Goal: Task Accomplishment & Management: Complete application form

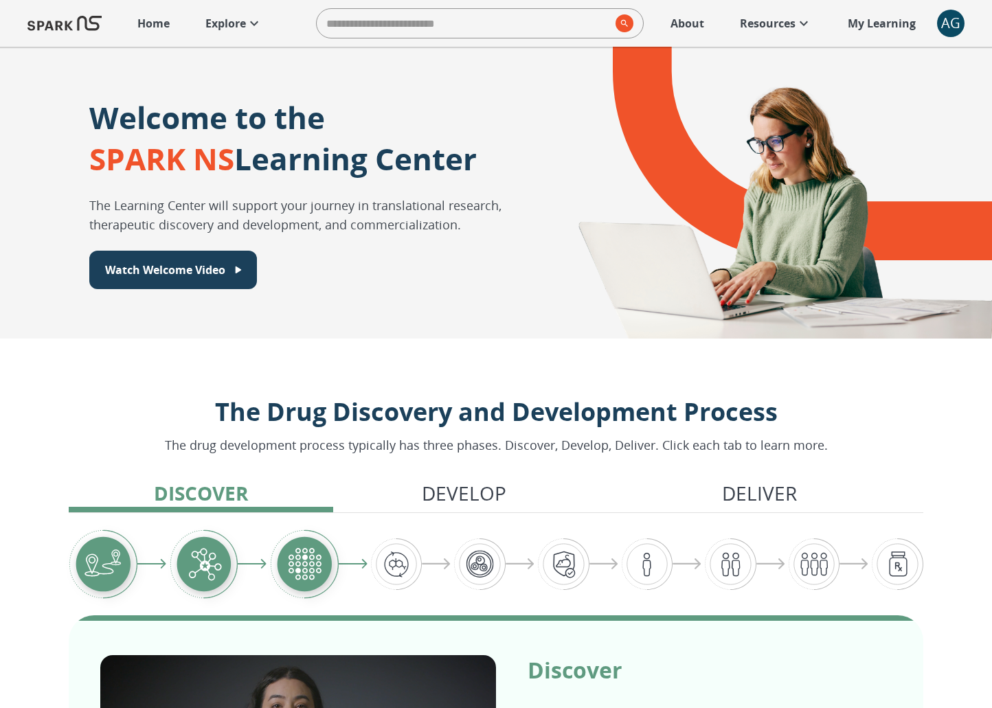
click at [952, 12] on div "AG" at bounding box center [950, 23] width 27 height 27
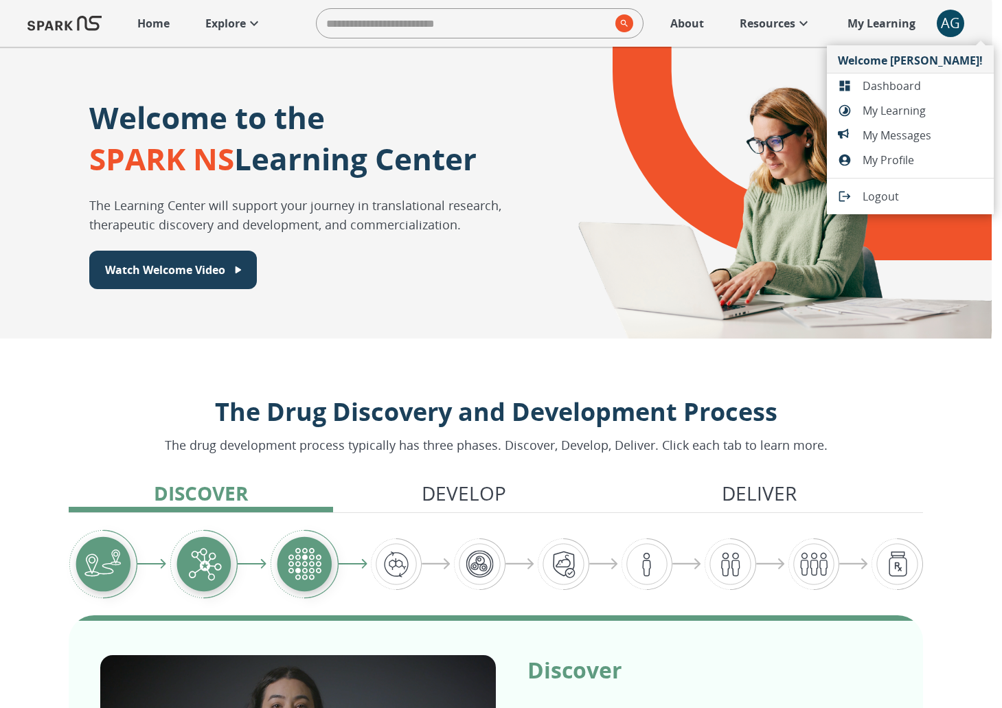
click at [929, 82] on span "Dashboard" at bounding box center [923, 86] width 120 height 16
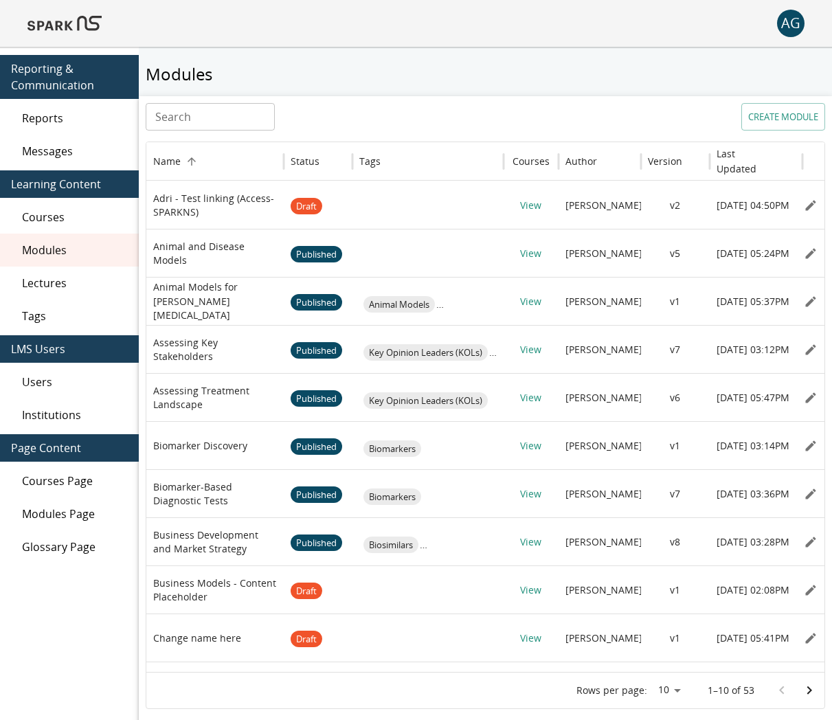
drag, startPoint x: 74, startPoint y: 128, endPoint x: 78, endPoint y: 146, distance: 19.0
click at [78, 144] on nav "Reporting & Communication Reports Messages Learning Content Courses Modules Lec…" at bounding box center [69, 308] width 139 height 522
click at [44, 372] on div "Users" at bounding box center [69, 381] width 139 height 33
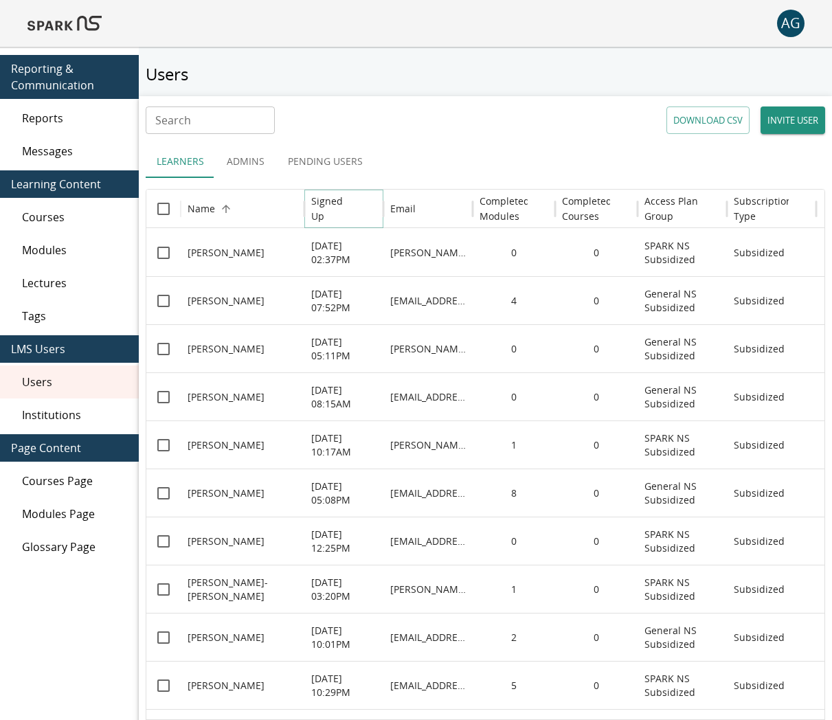
click at [359, 208] on button "Sort" at bounding box center [366, 208] width 19 height 19
click at [338, 162] on button "Pending Users" at bounding box center [325, 161] width 97 height 33
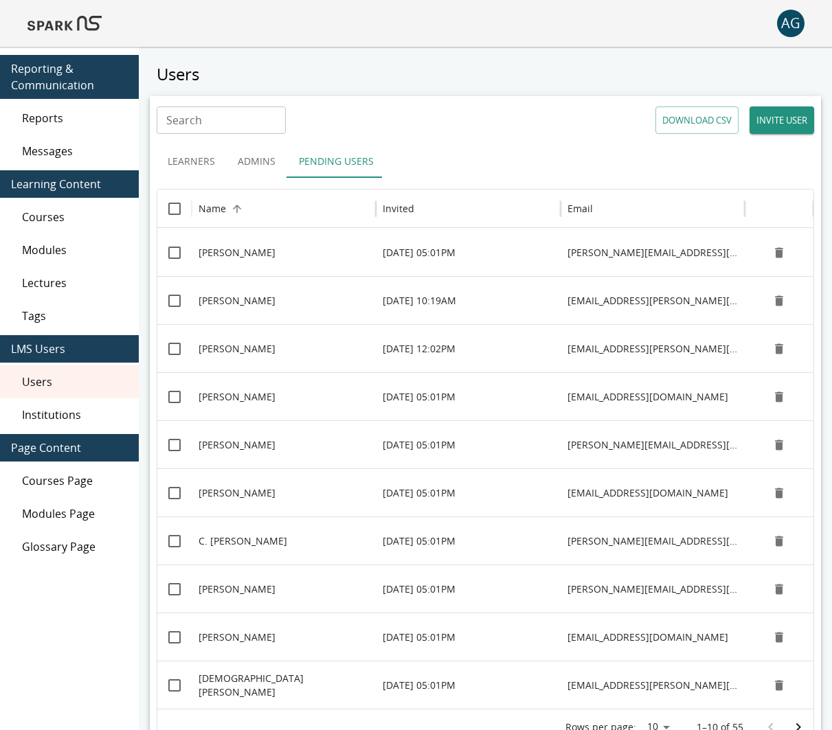
click at [337, 166] on button "Pending Users" at bounding box center [336, 161] width 97 height 33
click at [383, 208] on h6 "Invited" at bounding box center [399, 208] width 32 height 15
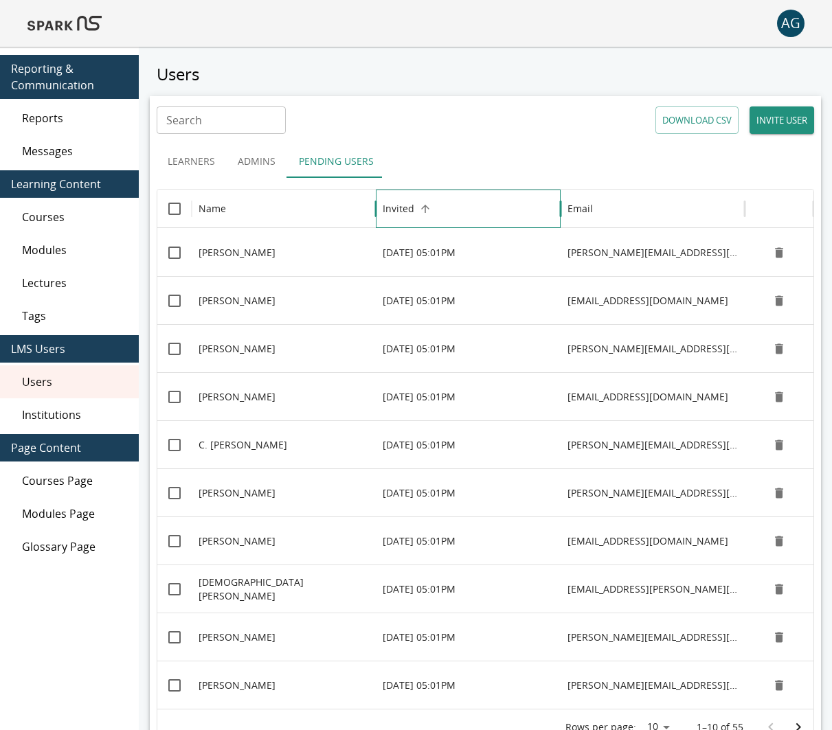
click at [383, 207] on h6 "Invited" at bounding box center [399, 208] width 32 height 15
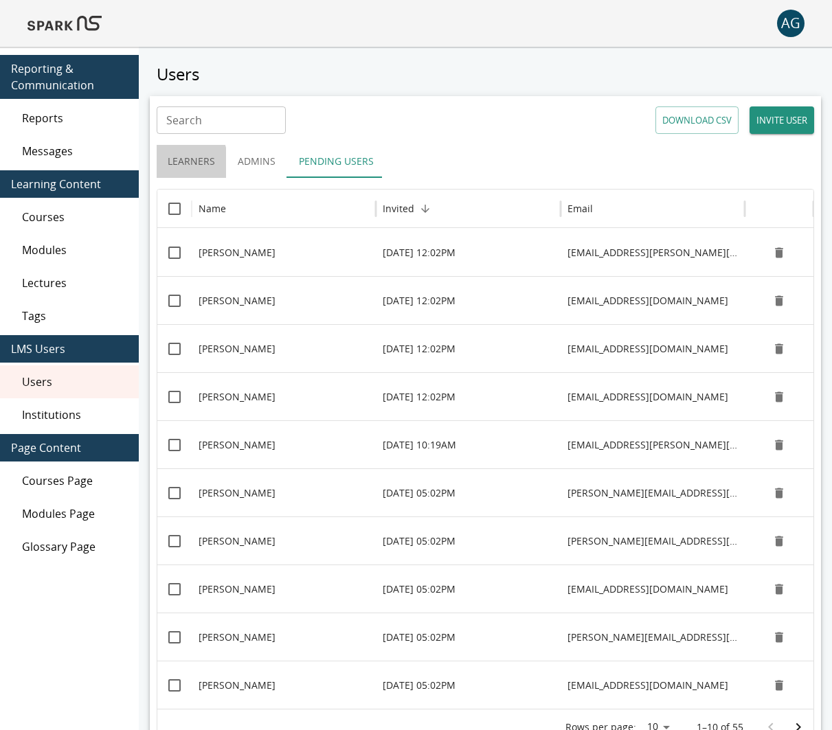
click at [168, 163] on button "Learners" at bounding box center [191, 161] width 69 height 33
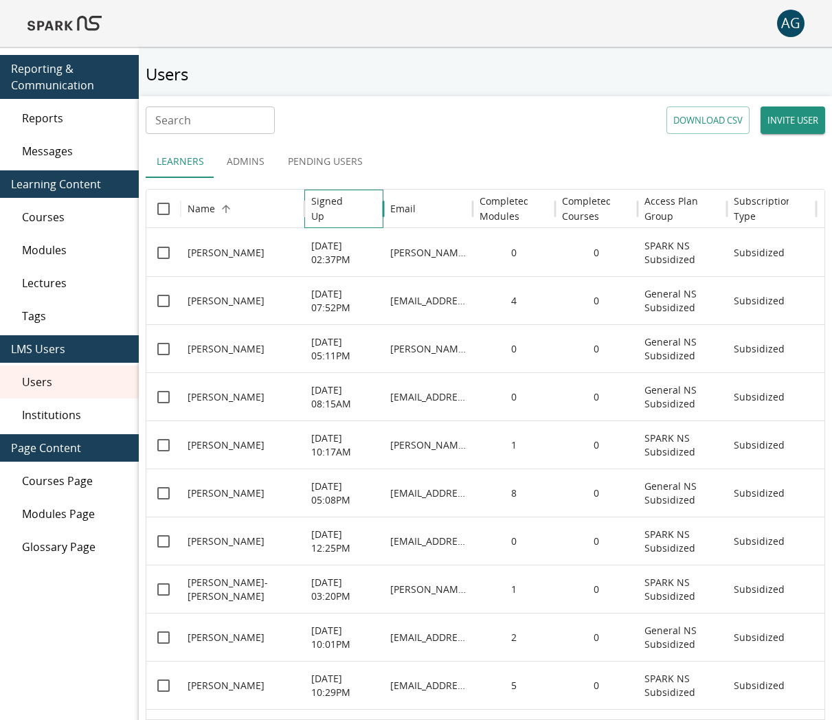
click at [349, 209] on h6 "Signed Up" at bounding box center [333, 209] width 45 height 30
click at [350, 208] on h6 "Signed Up" at bounding box center [333, 209] width 45 height 30
click at [777, 111] on button "INVITE USER" at bounding box center [792, 119] width 65 height 27
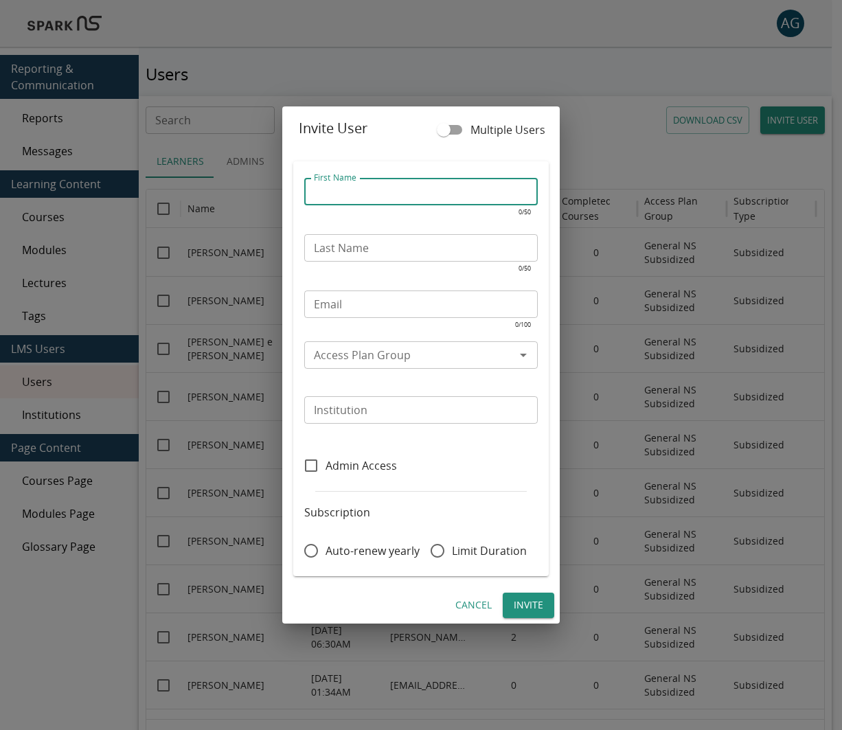
click at [319, 185] on div "First Name First Name ​" at bounding box center [421, 200] width 234 height 44
type input "*****"
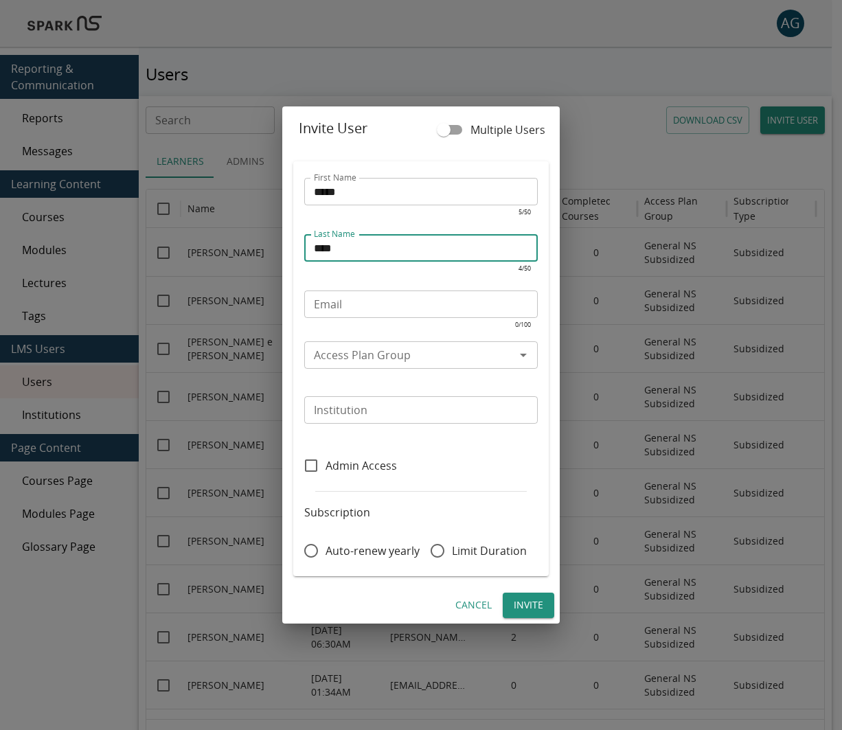
type input "****"
click at [383, 296] on input "Email" at bounding box center [421, 304] width 234 height 27
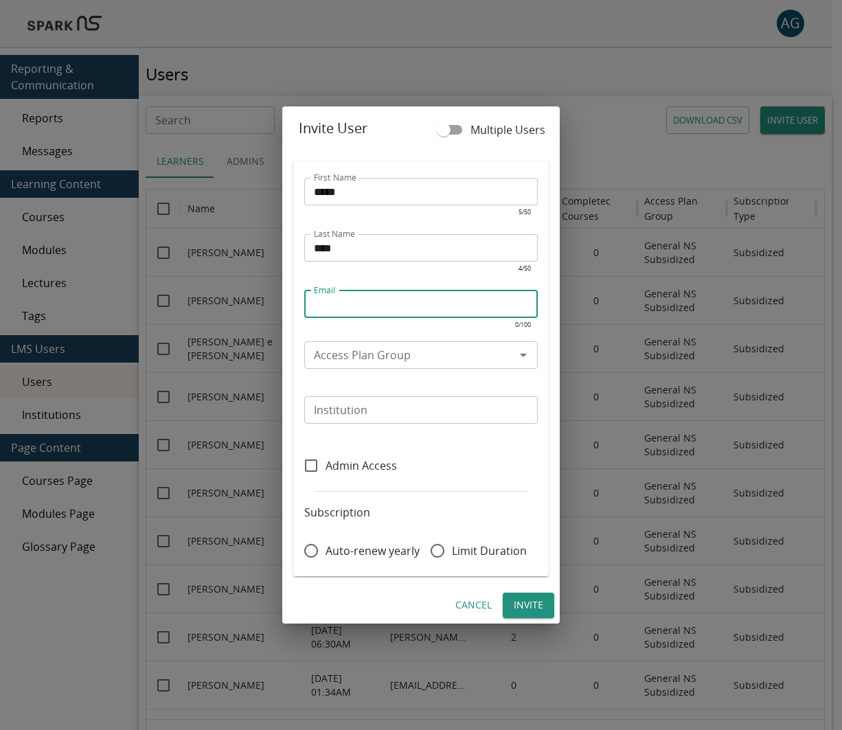
paste input "**********"
type input "**********"
click at [339, 365] on div "Access Plan Group" at bounding box center [421, 354] width 234 height 27
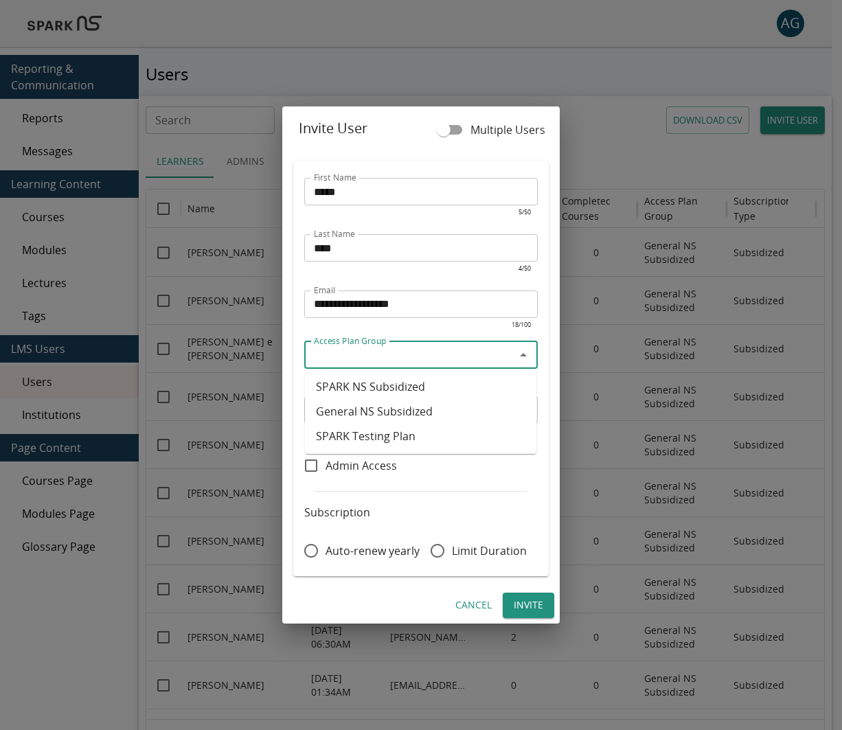
click at [359, 383] on li "SPARK NS Subsidized" at bounding box center [420, 386] width 231 height 25
type input "**********"
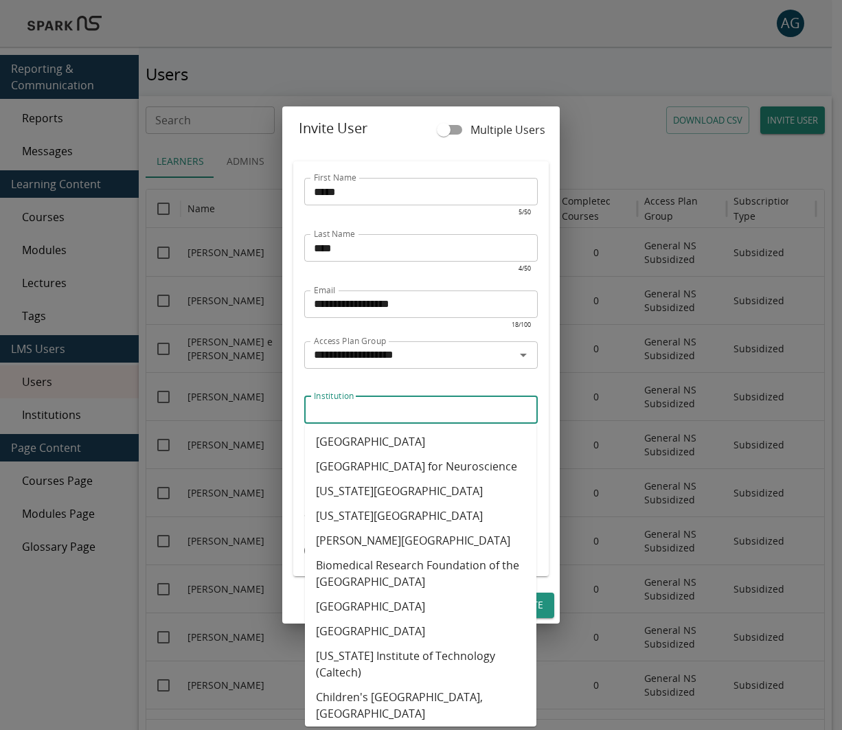
click at [341, 410] on input "Institution" at bounding box center [419, 409] width 223 height 19
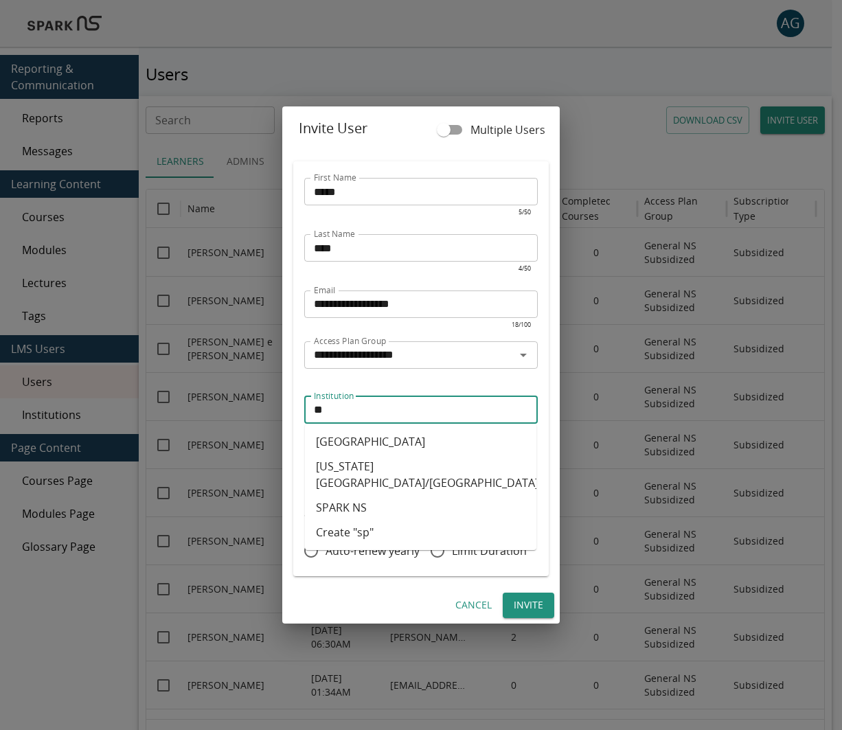
click at [348, 506] on li "SPARK NS" at bounding box center [420, 507] width 231 height 25
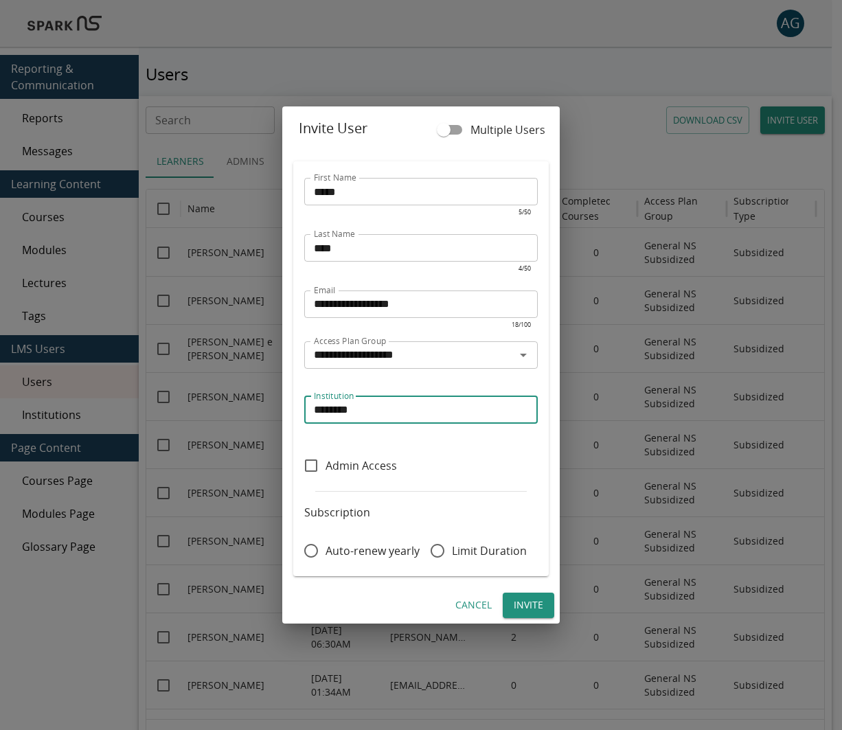
type input "********"
click at [327, 548] on span "Auto-renew yearly" at bounding box center [373, 551] width 94 height 16
click at [525, 594] on button "Invite" at bounding box center [529, 605] width 52 height 25
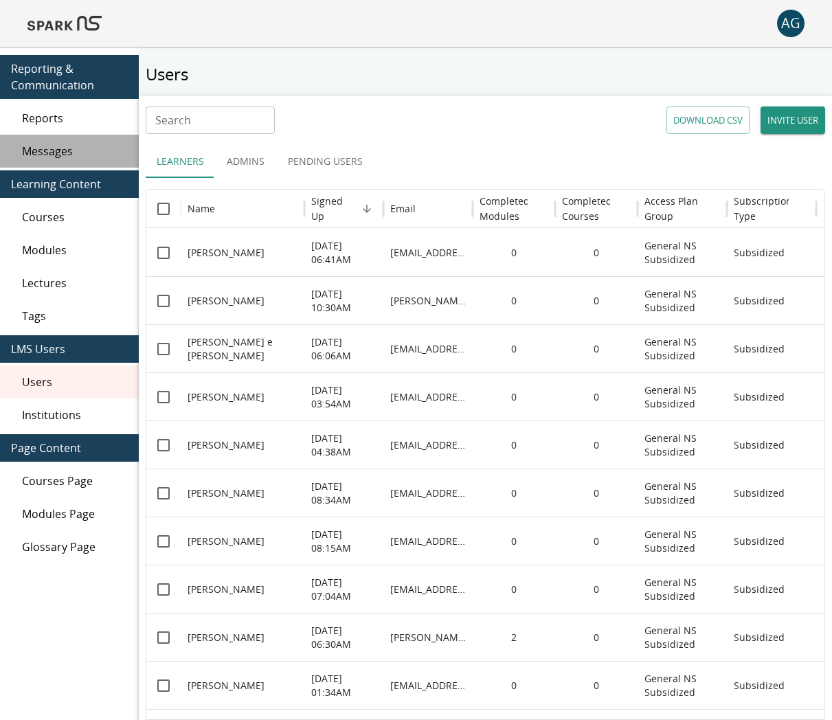
click at [71, 161] on div "Messages" at bounding box center [69, 151] width 139 height 33
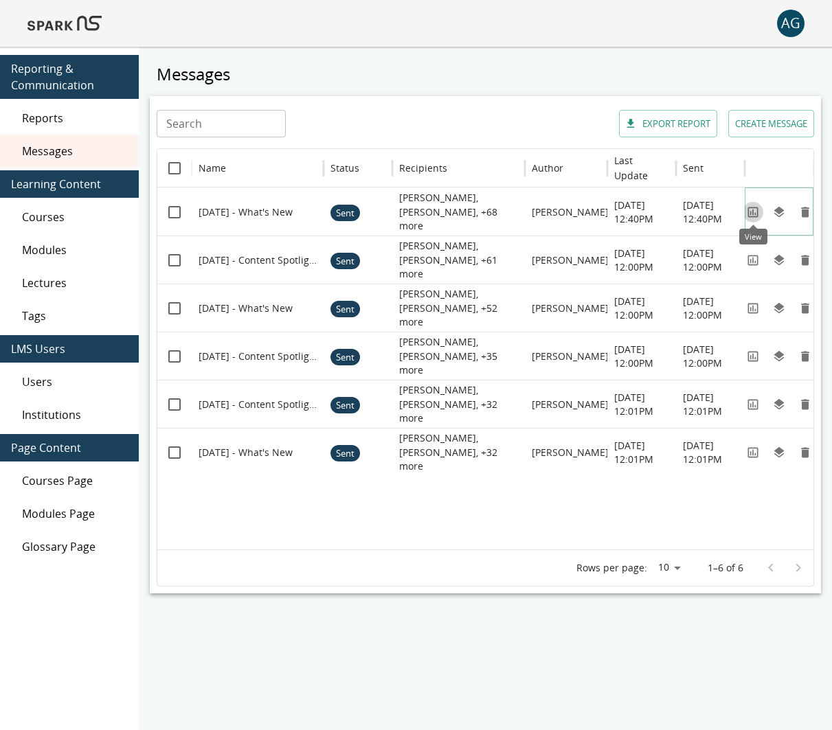
click at [758, 212] on icon "View" at bounding box center [753, 212] width 14 height 14
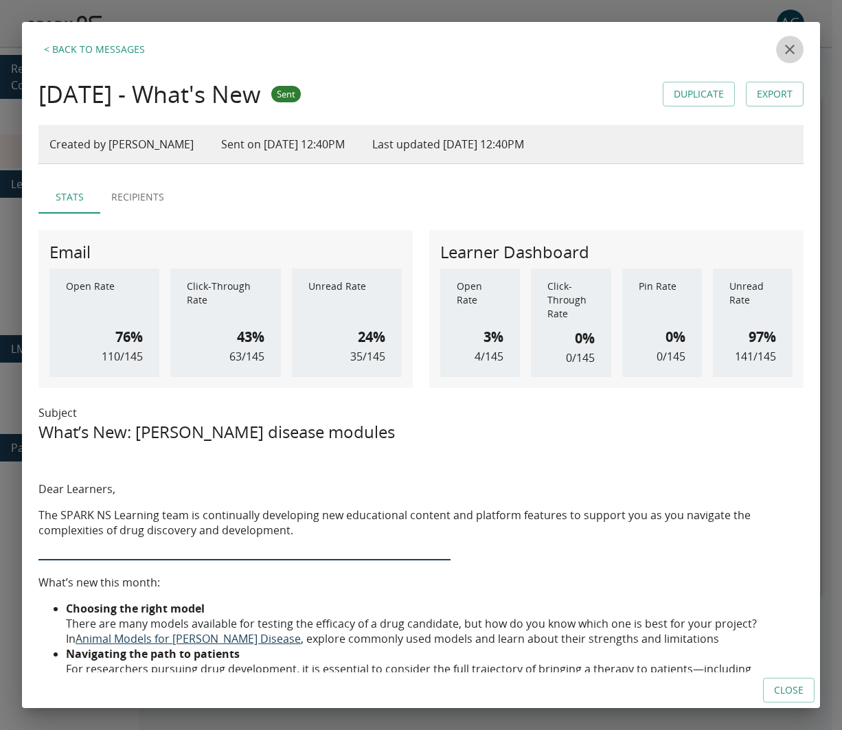
click at [782, 40] on button "close" at bounding box center [789, 49] width 27 height 27
